Goal: Navigation & Orientation: Find specific page/section

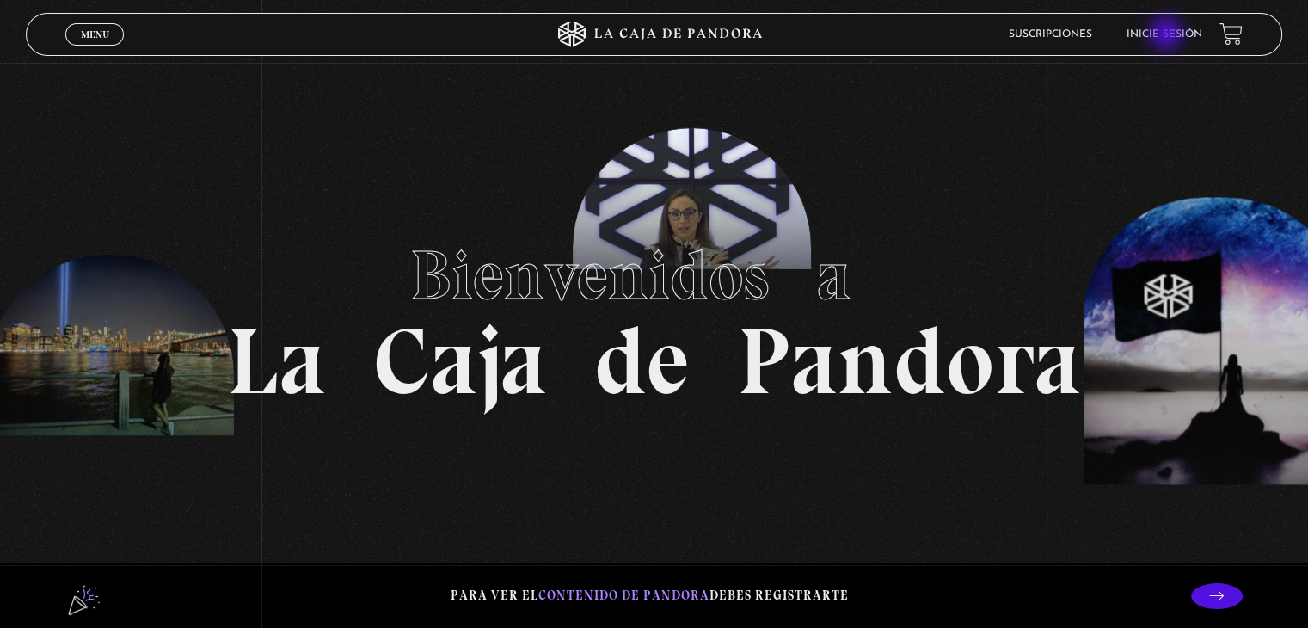
click at [1168, 35] on link "Inicie sesión" at bounding box center [1165, 34] width 76 height 10
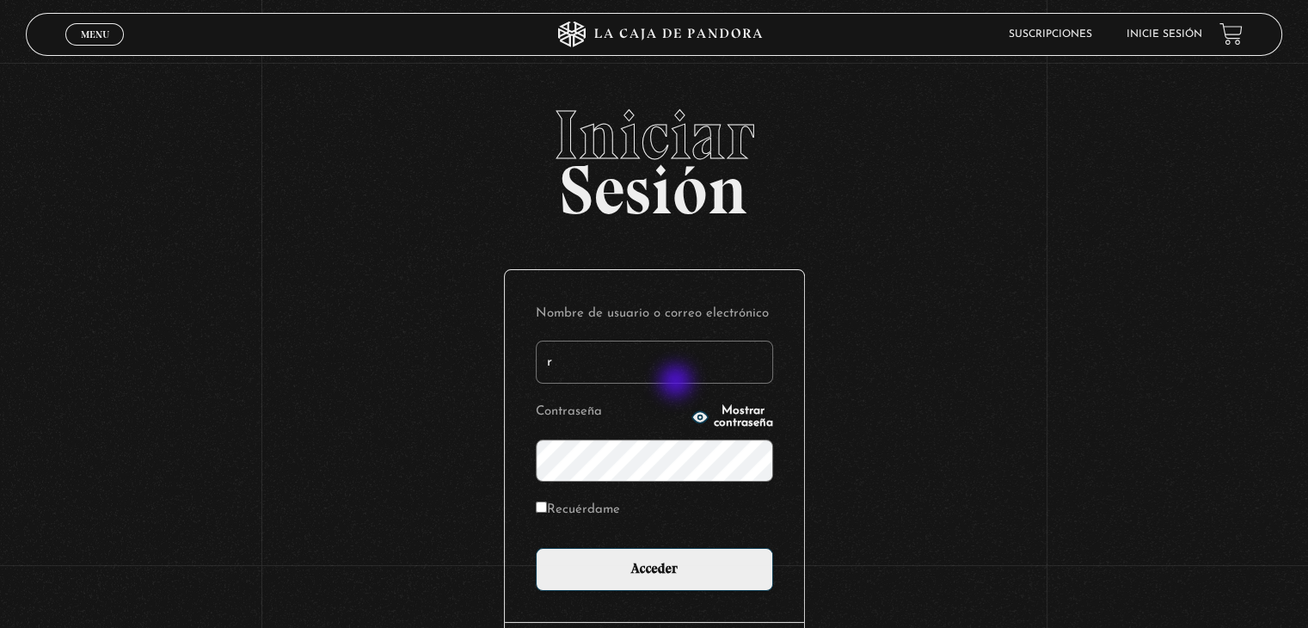
type input "rbksegura45@hotmail.com"
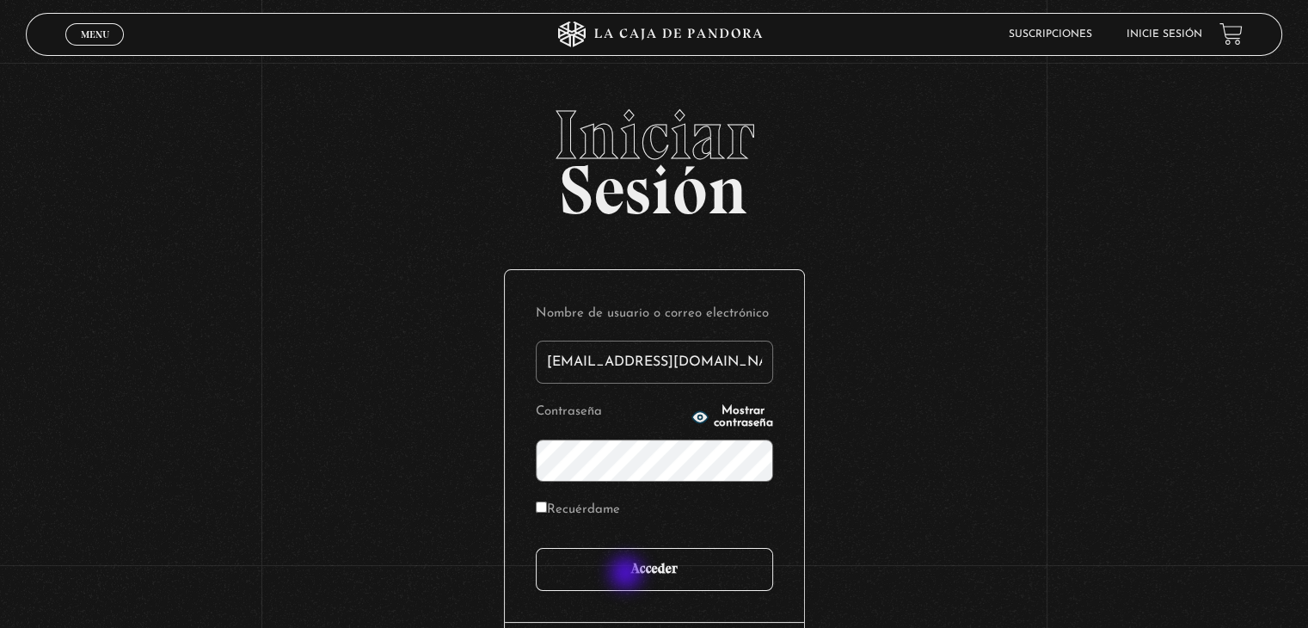
click at [628, 575] on input "Acceder" at bounding box center [654, 569] width 237 height 43
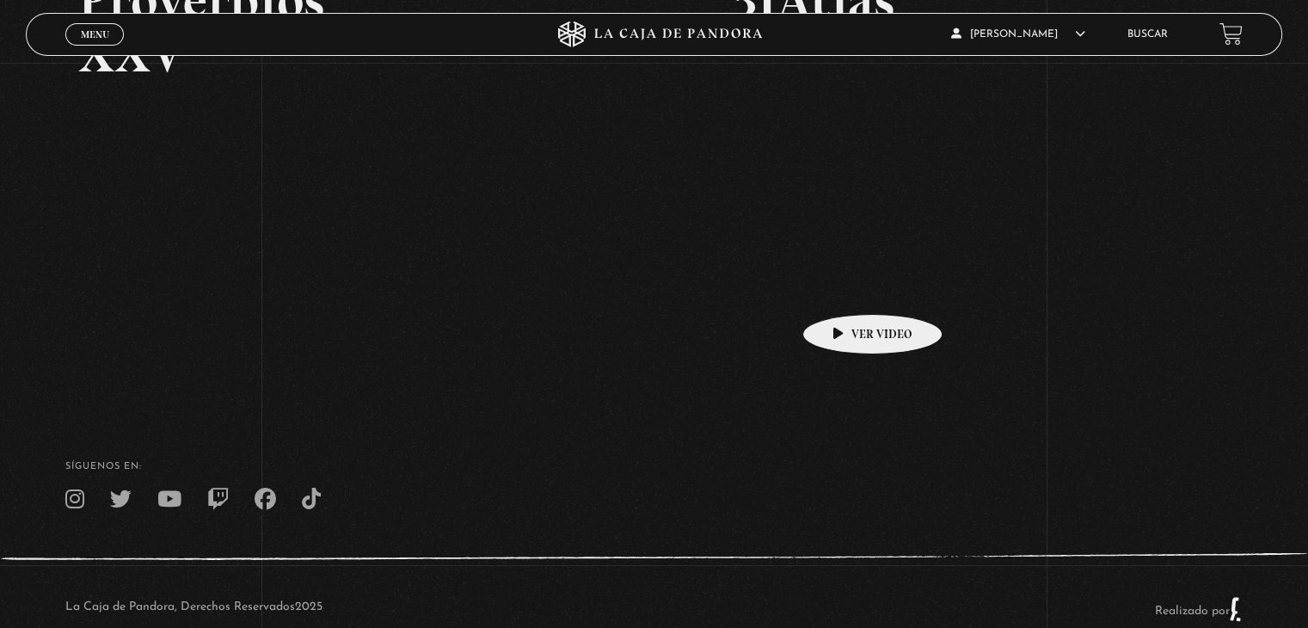
scroll to position [378, 0]
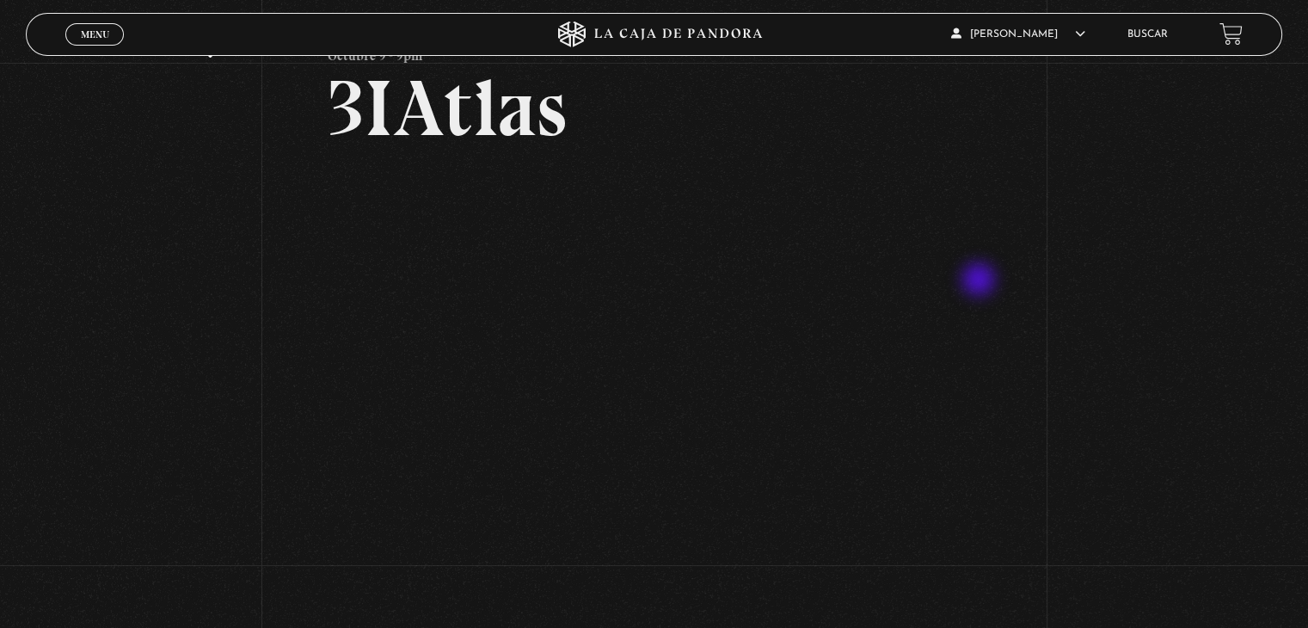
scroll to position [92, 0]
